Goal: Task Accomplishment & Management: Use online tool/utility

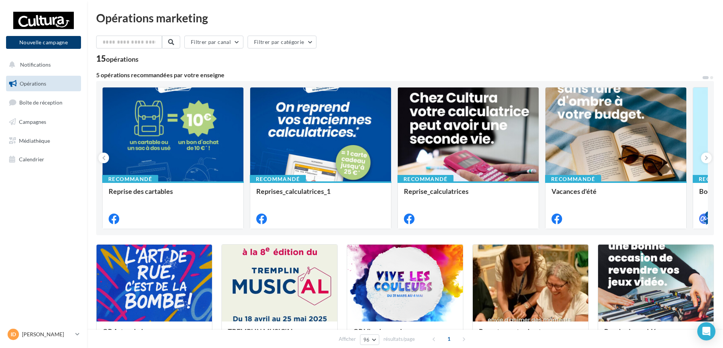
click at [38, 44] on button "Nouvelle campagne" at bounding box center [43, 42] width 75 height 13
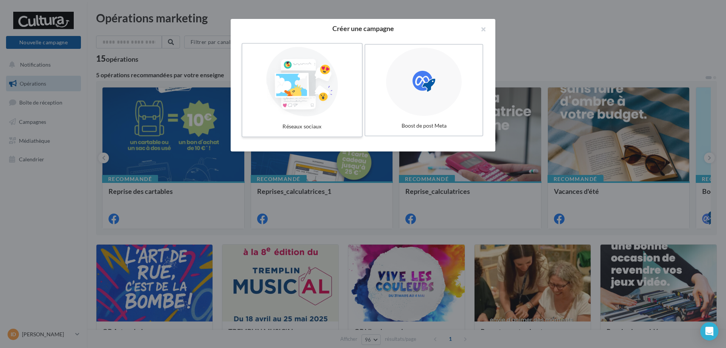
click at [331, 84] on div at bounding box center [303, 82] width 114 height 70
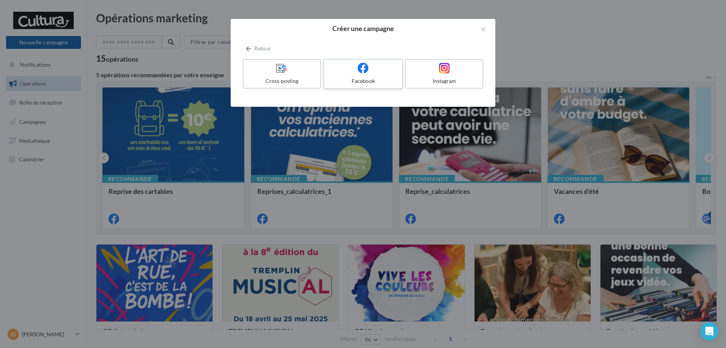
click at [379, 70] on div at bounding box center [363, 68] width 72 height 12
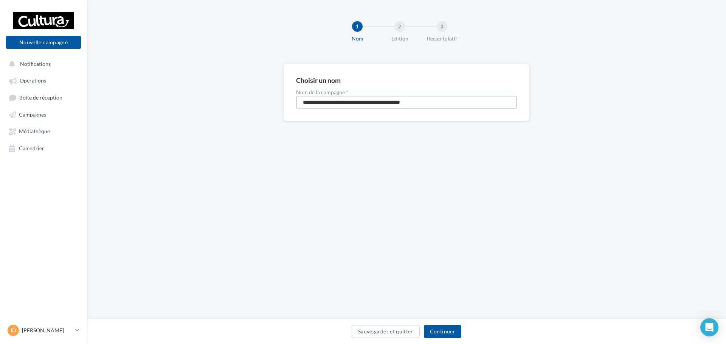
drag, startPoint x: 451, startPoint y: 101, endPoint x: 288, endPoint y: 106, distance: 163.1
click at [288, 106] on div "**********" at bounding box center [407, 93] width 246 height 58
type input "**********"
click at [437, 333] on button "Continuer" at bounding box center [442, 331] width 37 height 13
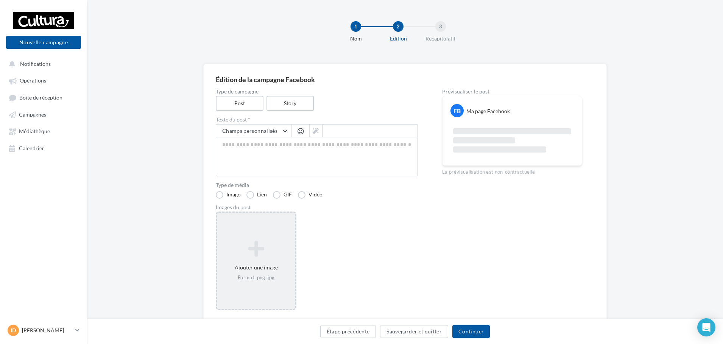
click at [260, 232] on div "Ajouter une image Format: png, jpg" at bounding box center [256, 261] width 81 height 98
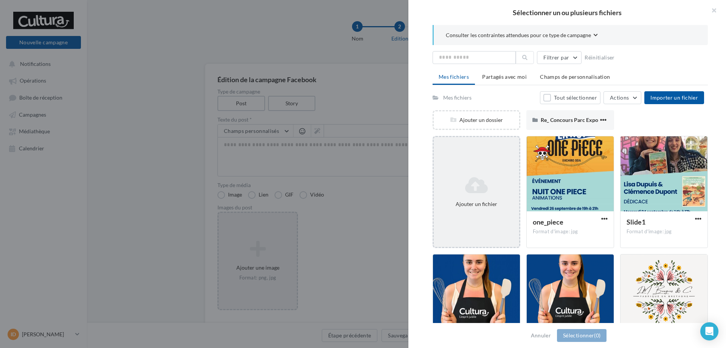
click at [494, 186] on icon at bounding box center [476, 185] width 79 height 18
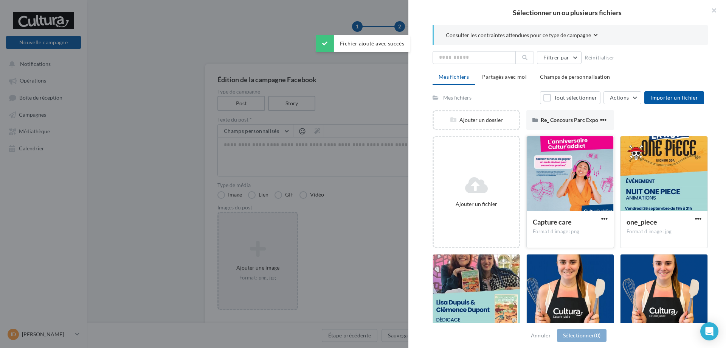
click at [565, 174] on div at bounding box center [570, 174] width 87 height 76
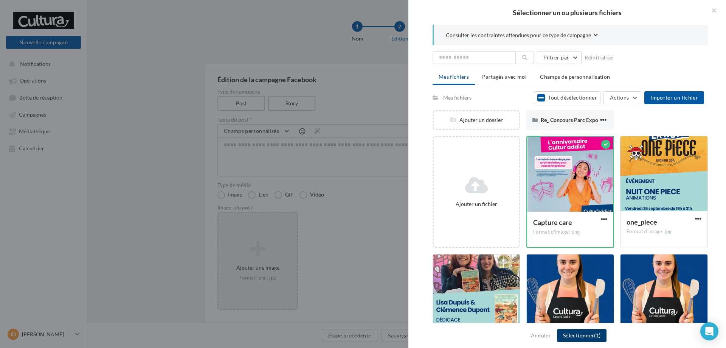
click at [578, 335] on button "Sélectionner (1)" at bounding box center [582, 335] width 50 height 13
